Goal: Information Seeking & Learning: Learn about a topic

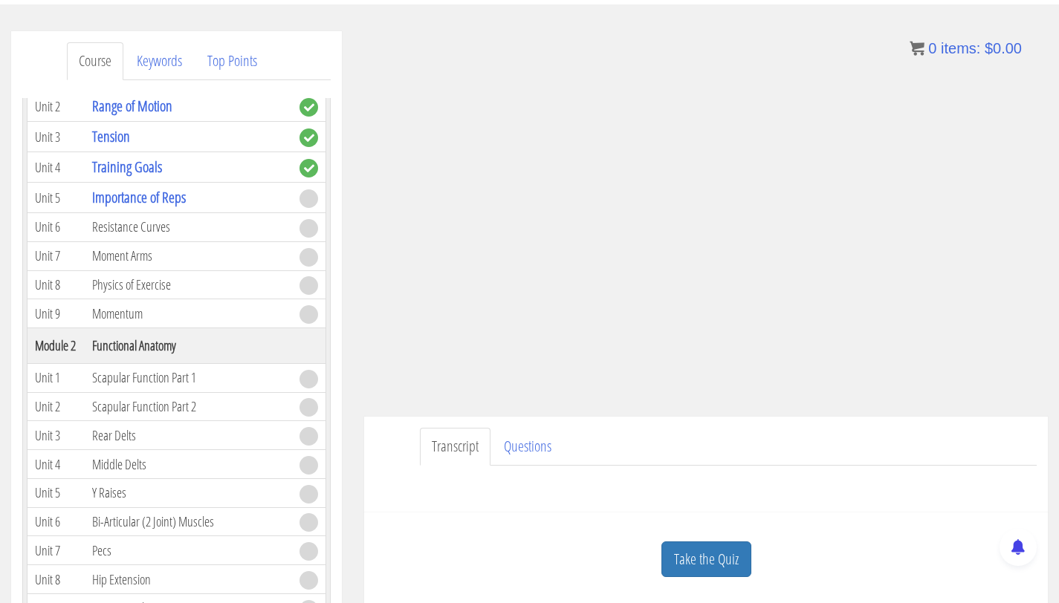
scroll to position [185, 0]
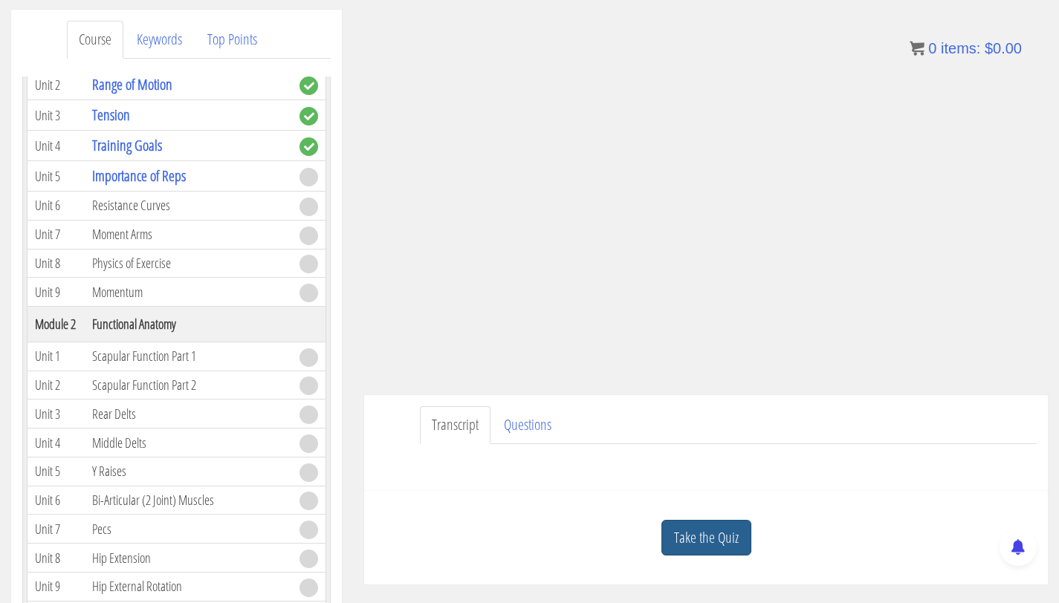
click at [683, 533] on link "Take the Quiz" at bounding box center [706, 538] width 90 height 36
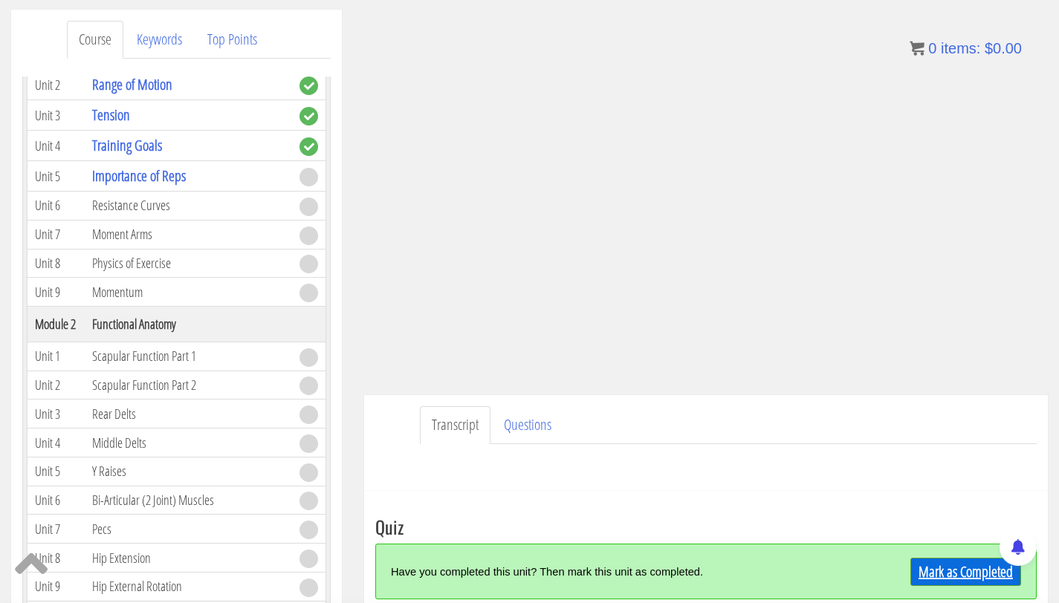
click at [937, 569] on link "Mark as Completed" at bounding box center [965, 572] width 111 height 28
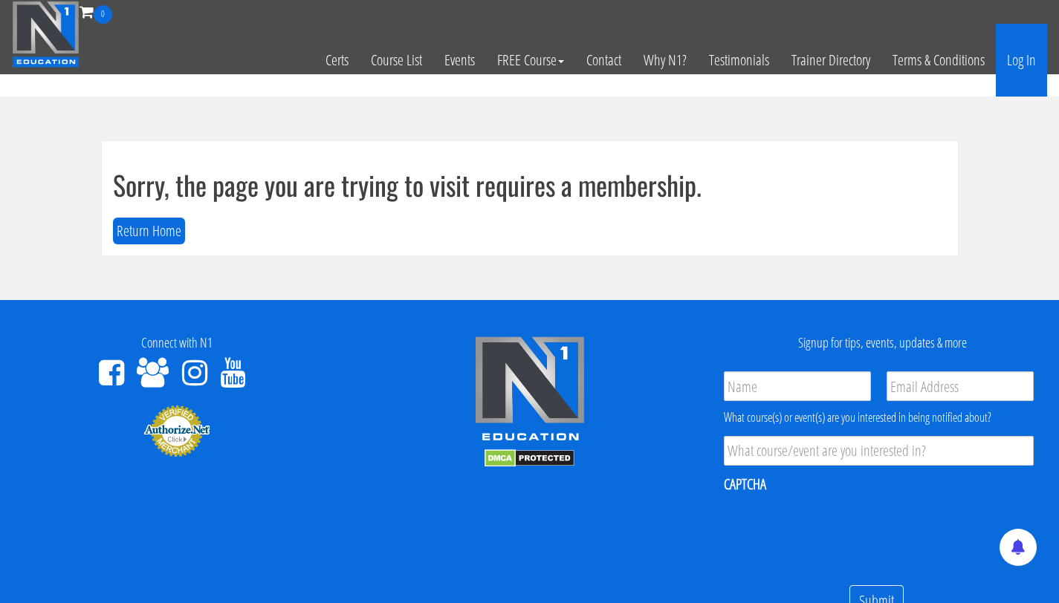
click at [1016, 65] on link "Log In" at bounding box center [1020, 60] width 51 height 73
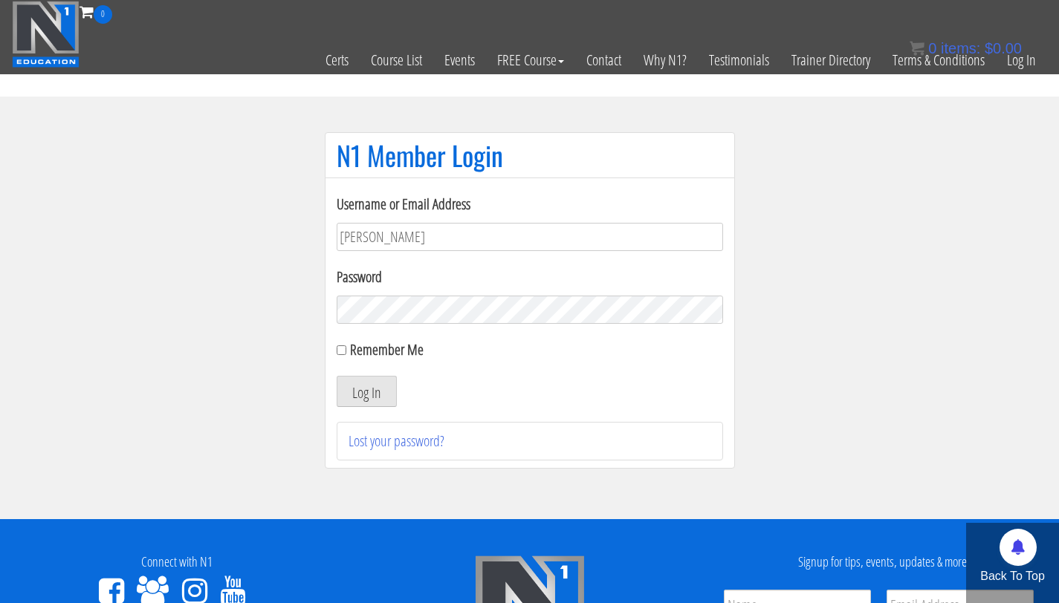
type input "[PERSON_NAME][EMAIL_ADDRESS][PERSON_NAME][DOMAIN_NAME]"
click at [337, 376] on button "Log In" at bounding box center [367, 391] width 60 height 31
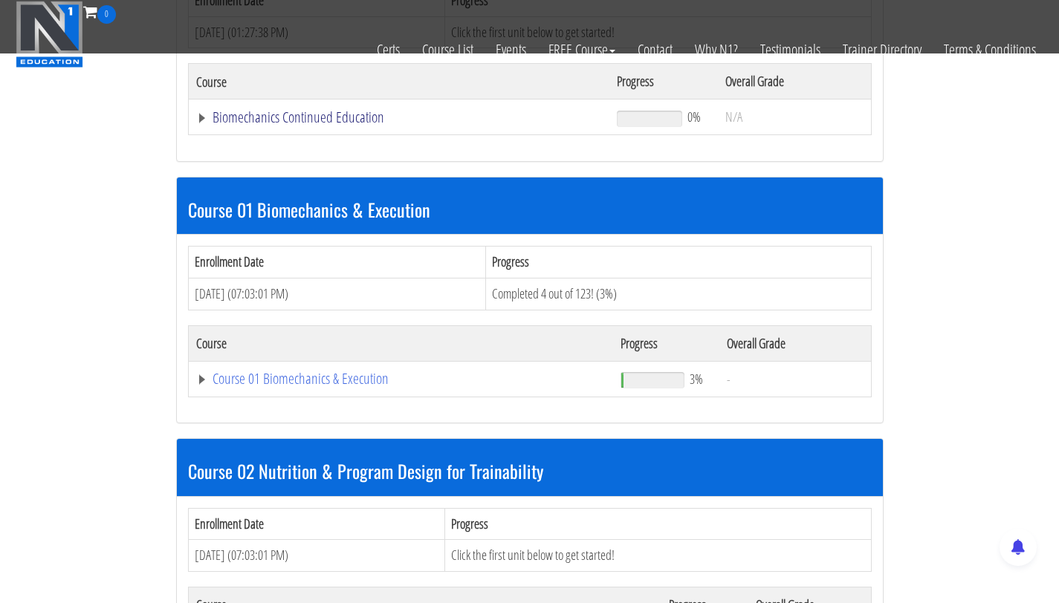
scroll to position [351, 0]
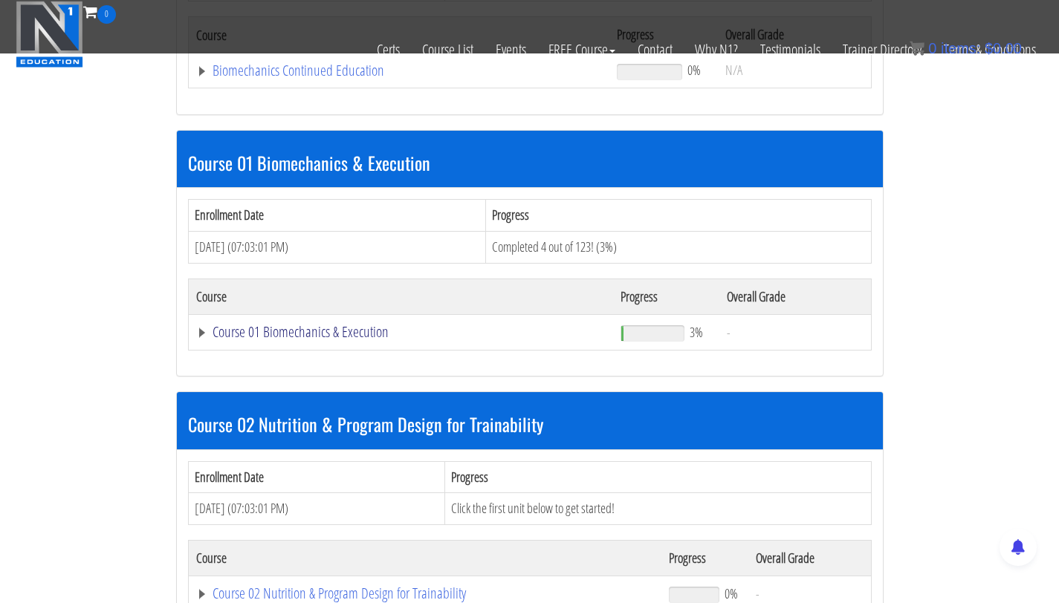
click at [297, 78] on link "Course 01 Biomechanics & Execution" at bounding box center [399, 70] width 406 height 15
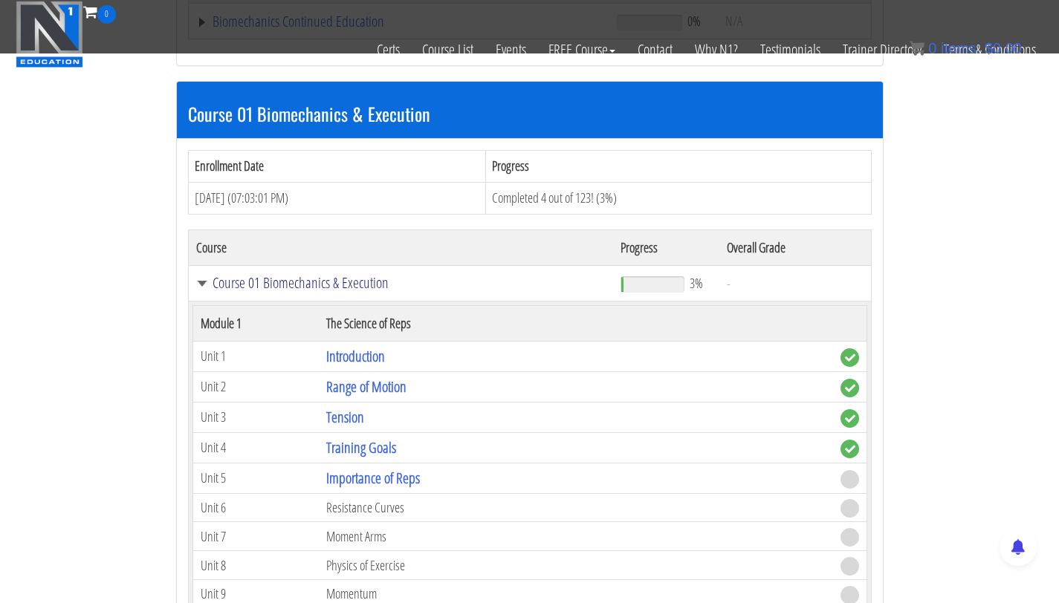
scroll to position [410, 0]
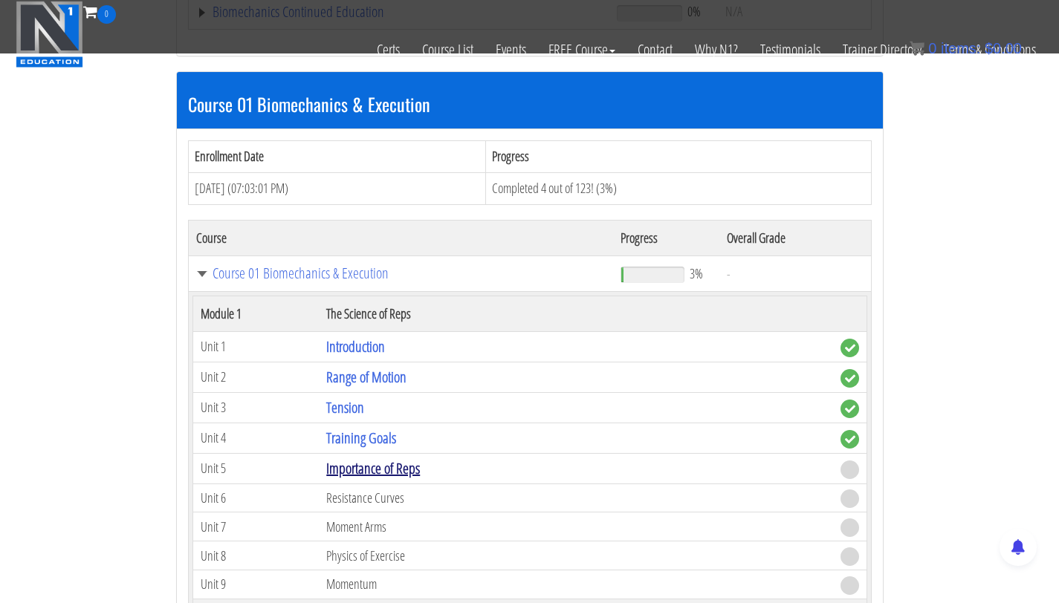
click at [391, 469] on link "Importance of Reps" at bounding box center [373, 468] width 94 height 20
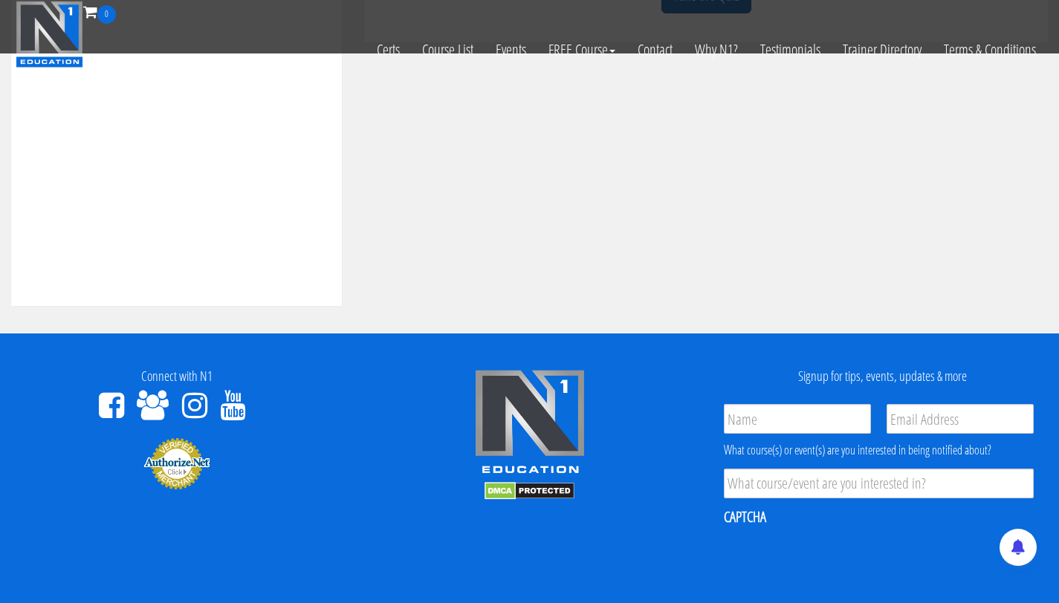
scroll to position [337, 0]
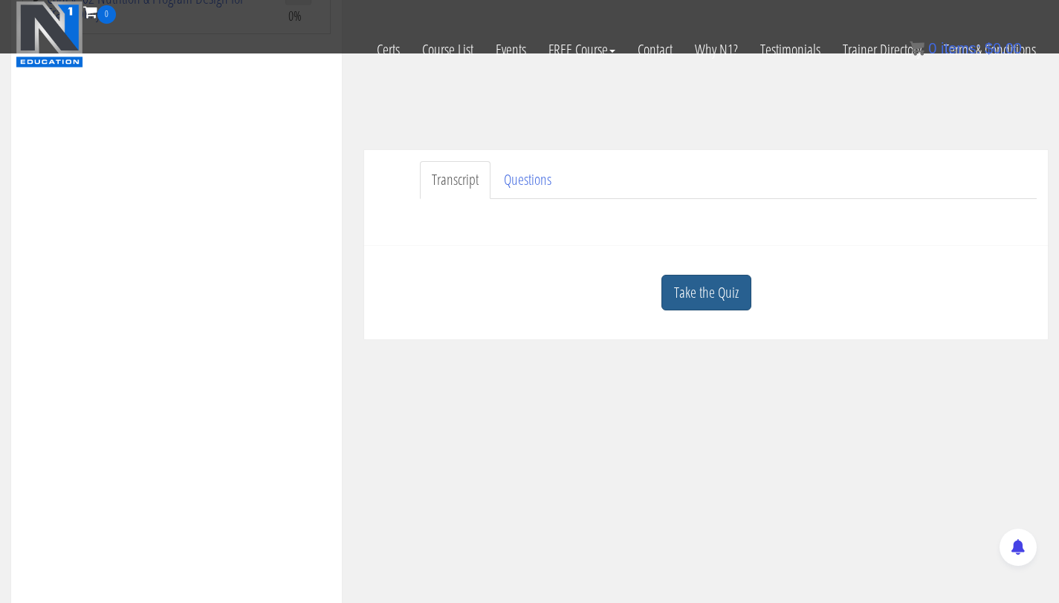
click at [713, 297] on link "Take the Quiz" at bounding box center [706, 293] width 90 height 36
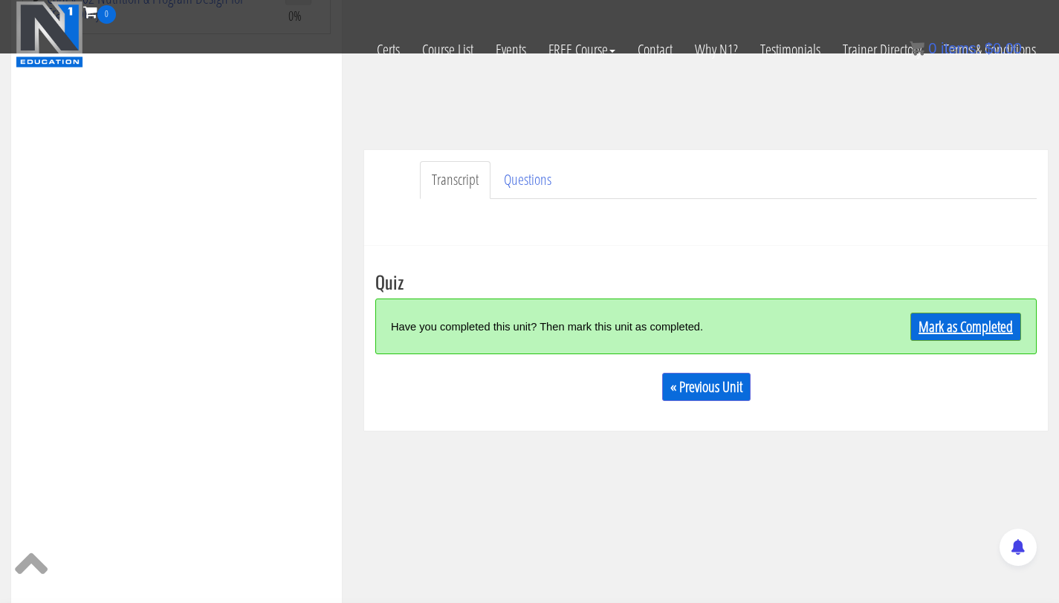
click at [943, 339] on link "Mark as Completed" at bounding box center [965, 327] width 111 height 28
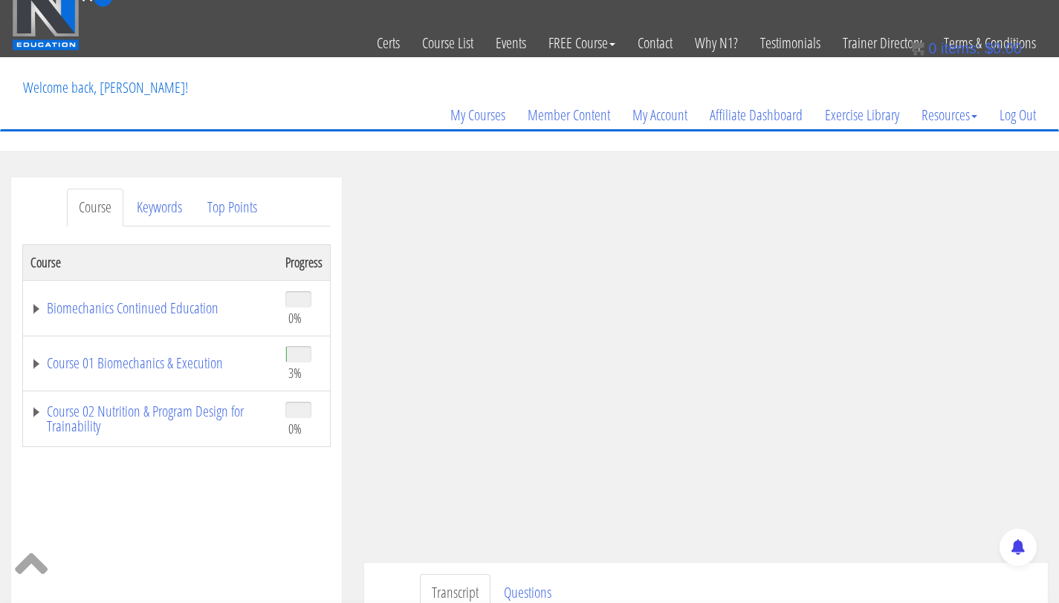
scroll to position [22, 0]
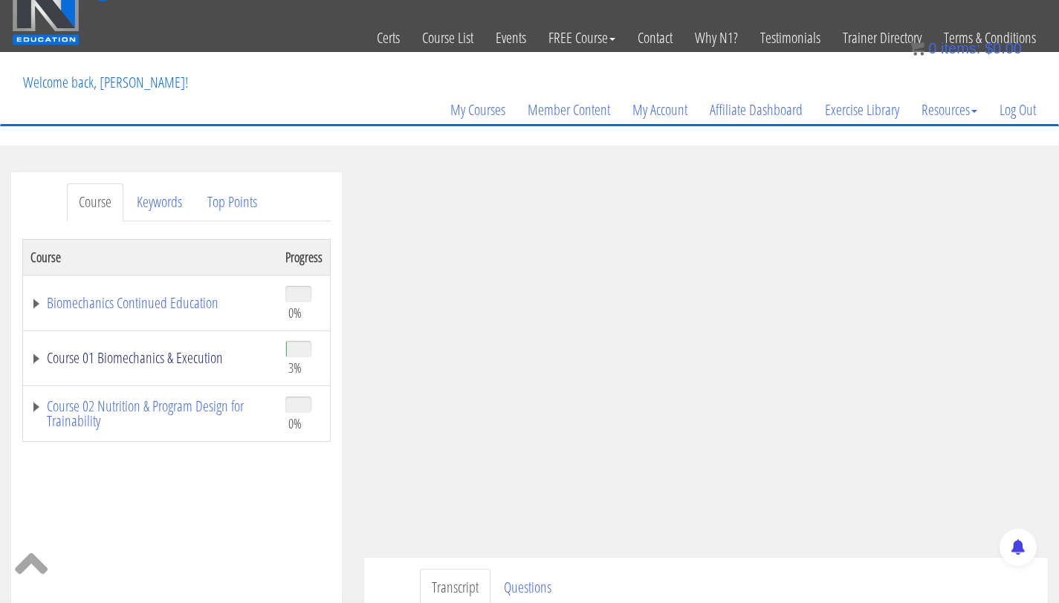
click at [165, 357] on link "Course 01 Biomechanics & Execution" at bounding box center [150, 358] width 240 height 15
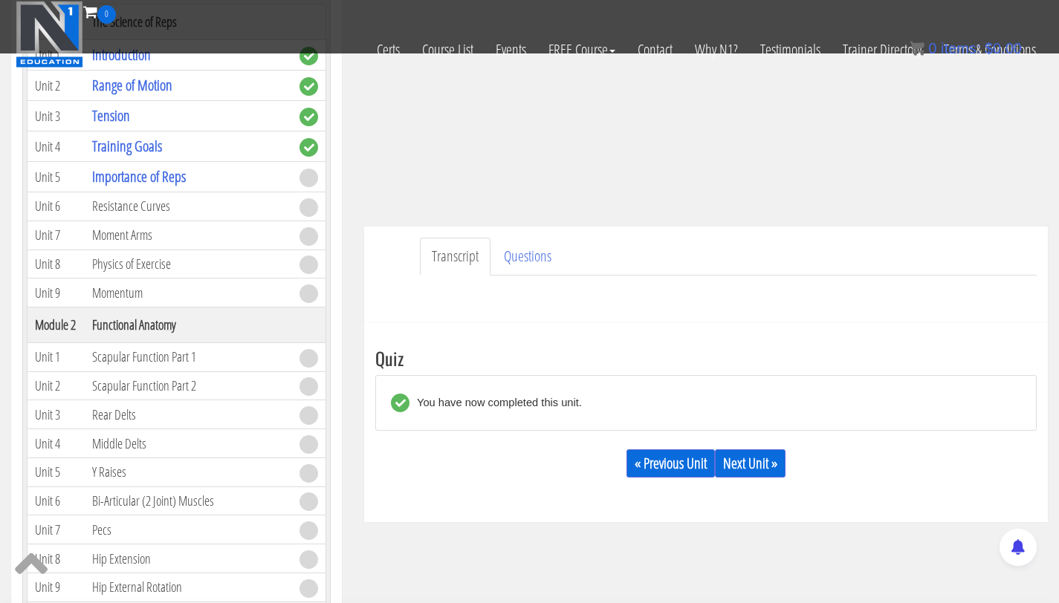
scroll to position [0, 0]
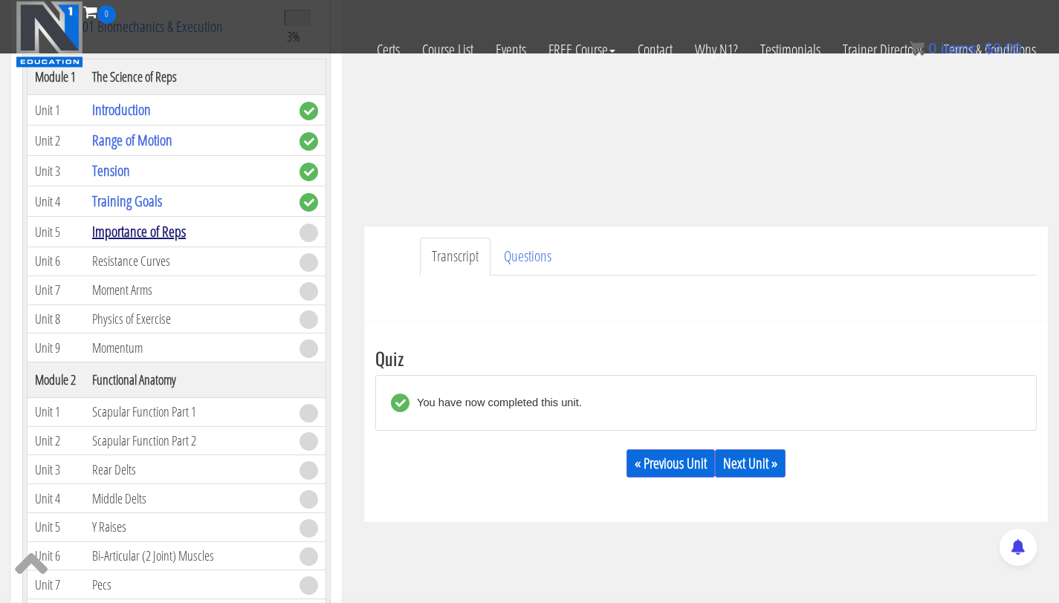
click at [148, 233] on link "Importance of Reps" at bounding box center [139, 231] width 94 height 20
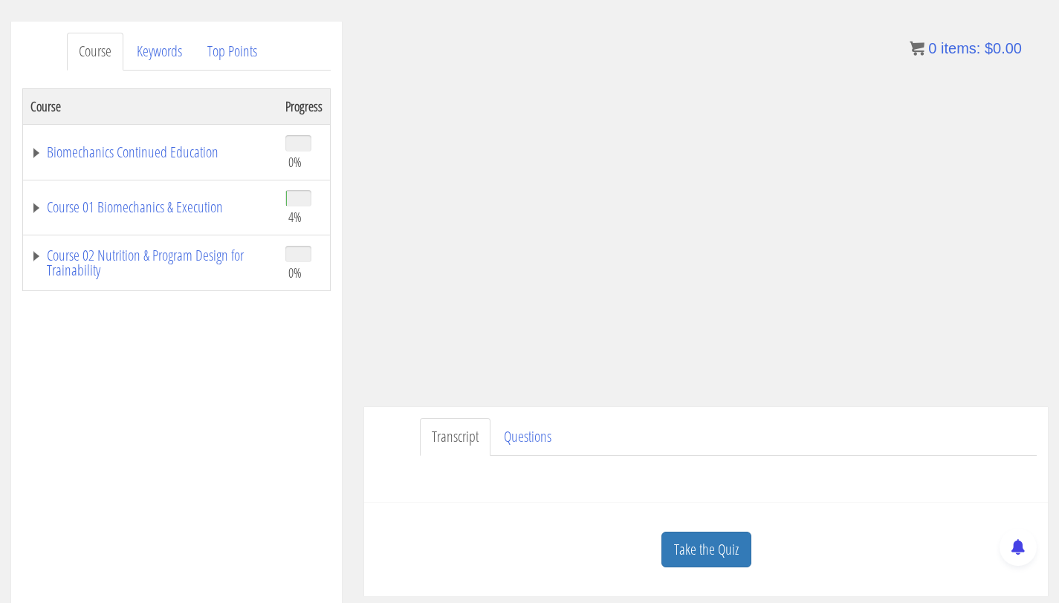
scroll to position [172, 0]
